Goal: Task Accomplishment & Management: Use online tool/utility

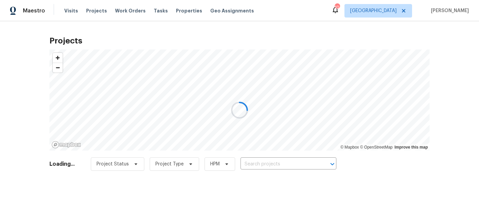
click at [262, 164] on div at bounding box center [239, 110] width 479 height 220
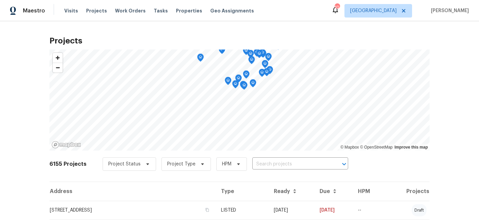
click at [260, 163] on input "text" at bounding box center [290, 164] width 77 height 10
type input "1524"
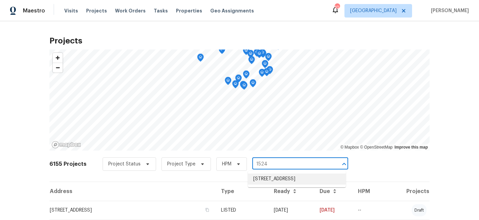
click at [274, 180] on li "[STREET_ADDRESS]" at bounding box center [297, 178] width 98 height 11
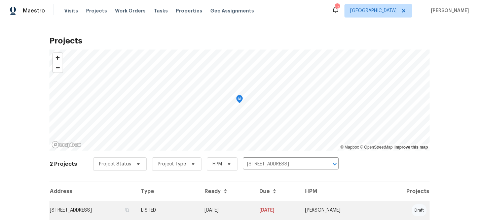
click at [96, 207] on td "[STREET_ADDRESS]" at bounding box center [92, 209] width 86 height 19
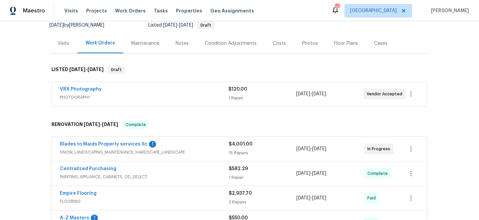
scroll to position [71, 0]
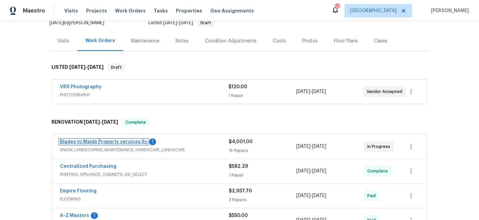
click at [100, 143] on link "Blades to Maids Property services llc" at bounding box center [103, 141] width 87 height 5
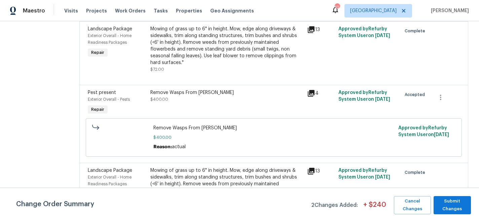
scroll to position [461, 0]
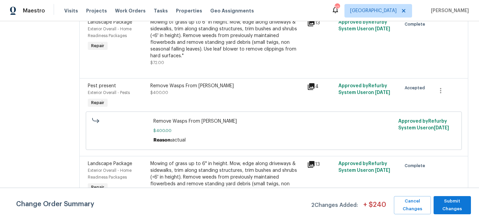
click at [155, 82] on div "Remove Wasps From [PERSON_NAME]" at bounding box center [226, 85] width 153 height 7
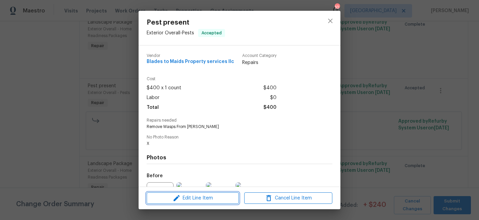
click at [176, 198] on icon "button" at bounding box center [177, 198] width 6 height 6
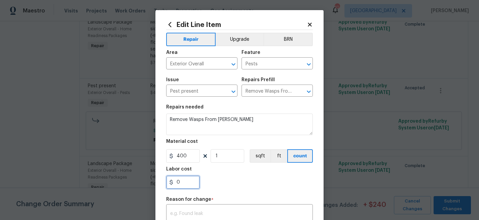
drag, startPoint x: 183, startPoint y: 185, endPoint x: 158, endPoint y: 185, distance: 24.9
click at [158, 185] on div "Edit Line Item Repair Upgrade BRN Area Exterior Overall ​ Feature Pests ​ Issue…" at bounding box center [239, 165] width 168 height 311
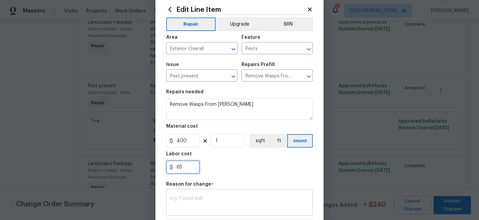
type input "65"
click at [225, 195] on div "x ​" at bounding box center [239, 202] width 147 height 25
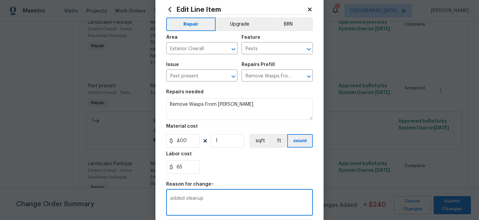
scroll to position [112, 0]
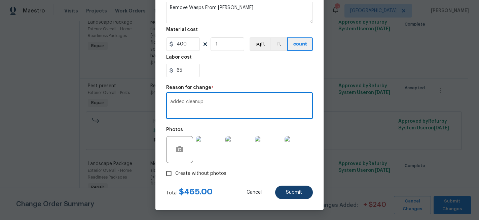
type textarea "added cleanup"
click at [291, 196] on button "Submit" at bounding box center [294, 191] width 38 height 13
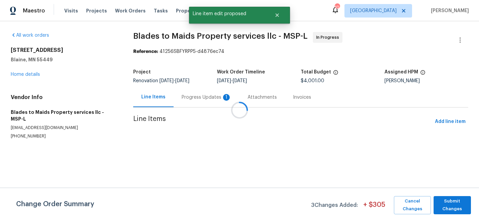
scroll to position [0, 0]
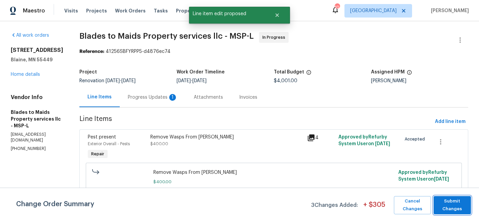
click at [458, 204] on span "Submit Changes" at bounding box center [452, 204] width 31 height 15
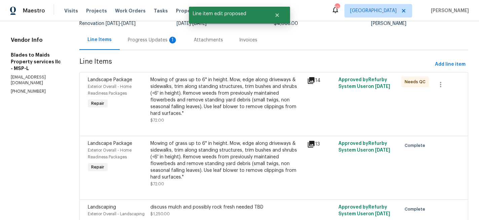
scroll to position [69, 0]
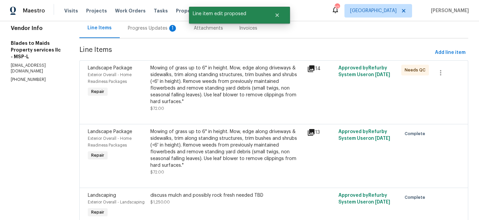
click at [224, 89] on div "Mowing of grass up to 6" in height. Mow, edge along driveways & sidewalks, trim…" at bounding box center [226, 85] width 153 height 40
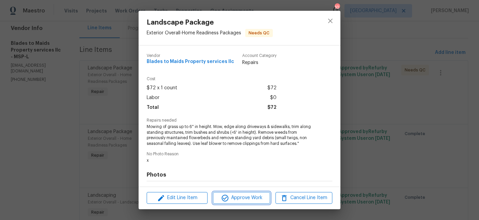
click at [251, 195] on span "Approve Work" at bounding box center [241, 197] width 53 height 8
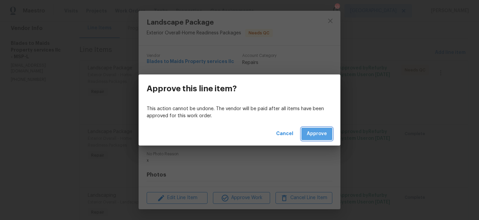
click at [308, 138] on button "Approve" at bounding box center [316, 133] width 31 height 12
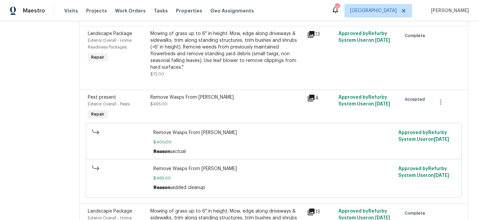
scroll to position [442, 0]
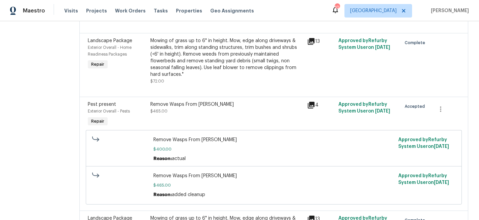
click at [258, 101] on div "Remove Wasps From [PERSON_NAME] $465.00" at bounding box center [226, 107] width 153 height 13
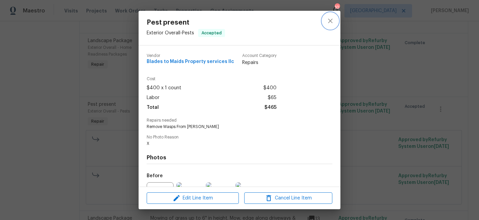
click at [335, 19] on button "close" at bounding box center [330, 21] width 16 height 16
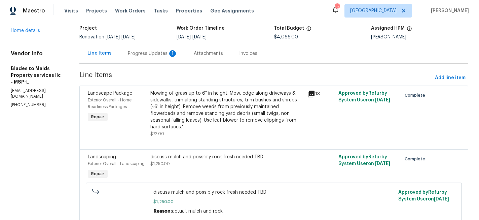
scroll to position [38, 0]
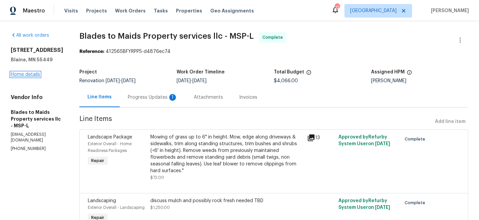
click at [34, 77] on link "Home details" at bounding box center [25, 74] width 29 height 5
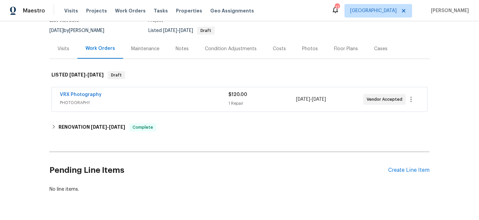
scroll to position [82, 0]
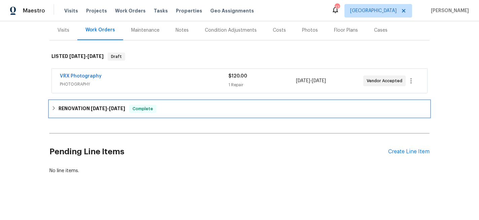
click at [59, 108] on h6 "RENOVATION 6/18/25 - 8/22/25" at bounding box center [92, 109] width 67 height 8
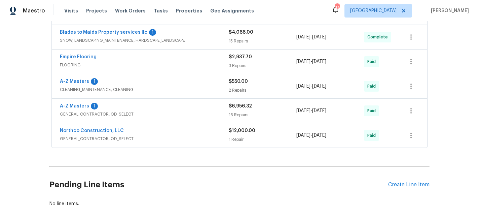
scroll to position [205, 0]
click at [114, 32] on link "Blades to Maids Property services llc" at bounding box center [103, 32] width 87 height 5
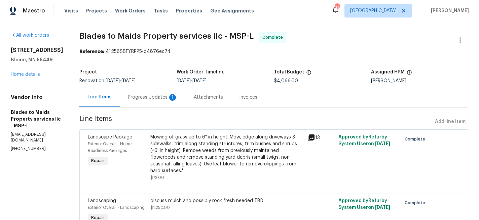
click at [134, 97] on div "Progress Updates 1" at bounding box center [153, 97] width 50 height 7
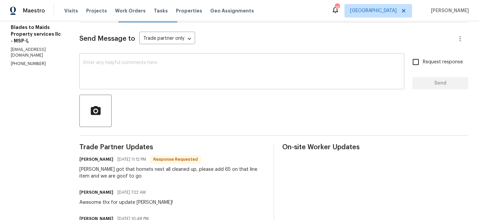
scroll to position [69, 0]
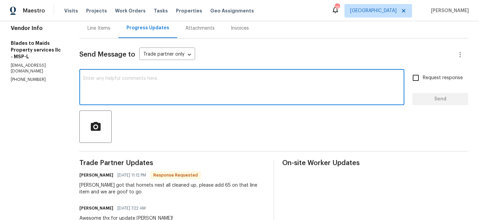
click at [142, 85] on textarea at bounding box center [241, 88] width 317 height 24
type textarea "price adjusted and closed thx!"
click at [421, 79] on input "Request response" at bounding box center [416, 78] width 14 height 14
checkbox input "true"
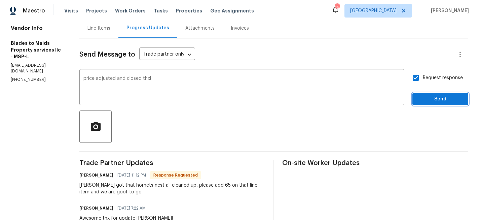
click at [422, 96] on span "Send" at bounding box center [440, 99] width 45 height 8
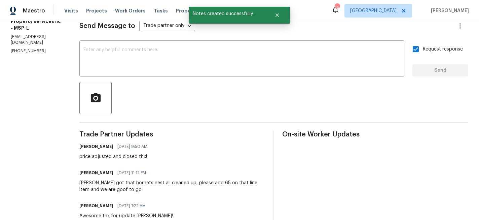
scroll to position [0, 0]
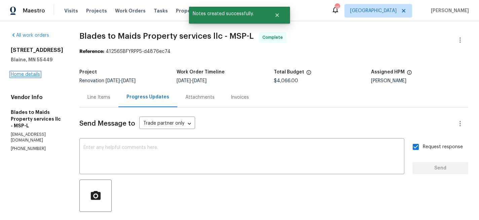
click at [28, 77] on link "Home details" at bounding box center [25, 74] width 29 height 5
